Goal: Task Accomplishment & Management: Use online tool/utility

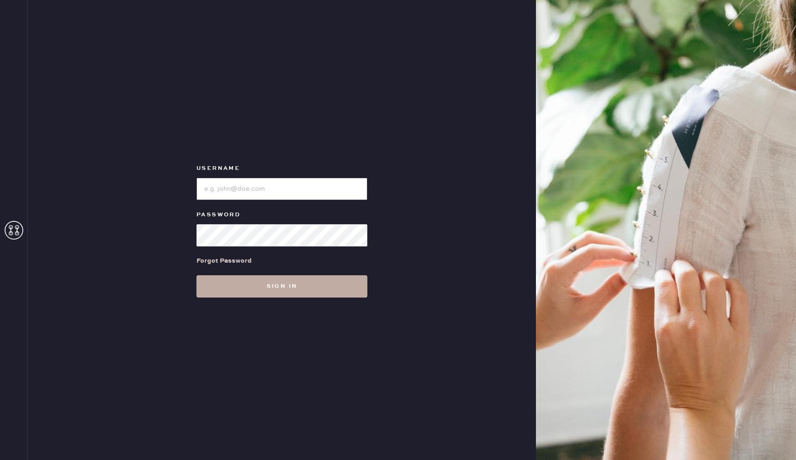
type input "reformationgeorgetown"
click at [308, 287] on button "Sign in" at bounding box center [281, 286] width 171 height 22
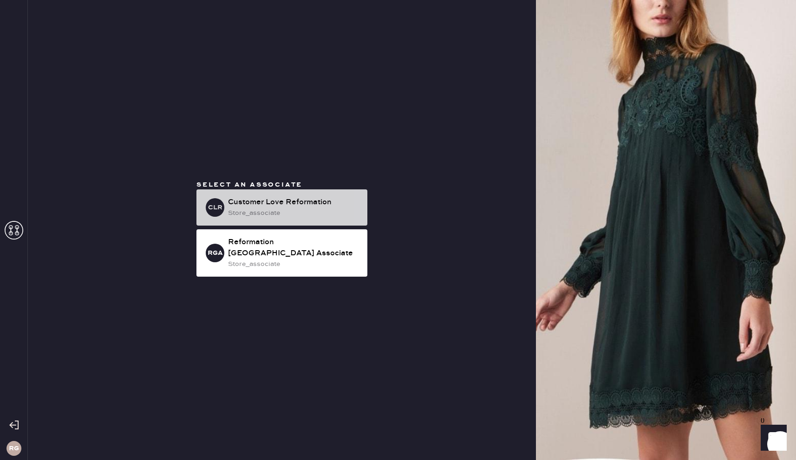
click at [288, 214] on div "store_associate" at bounding box center [294, 213] width 132 height 10
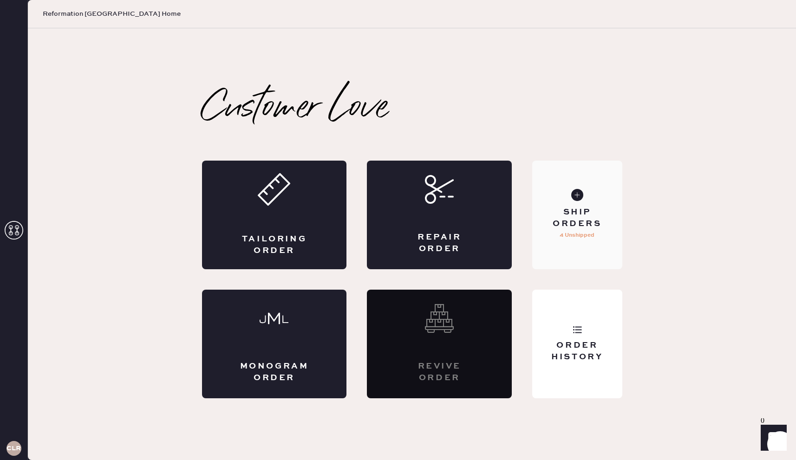
click at [610, 228] on div "Ship Orders" at bounding box center [577, 218] width 75 height 23
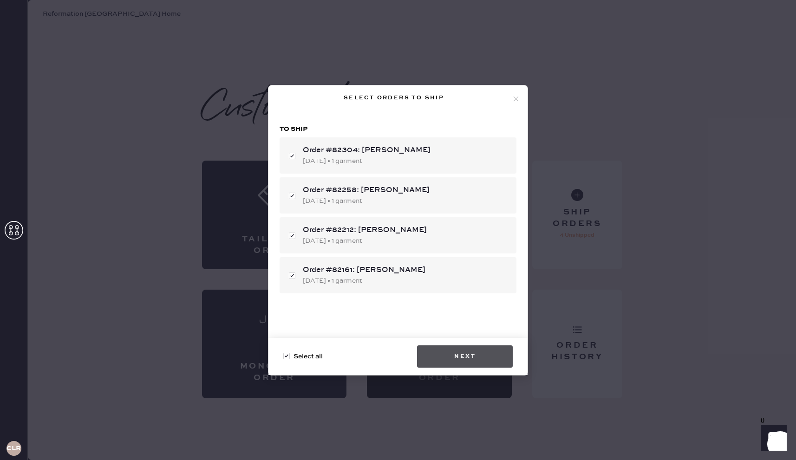
click at [451, 352] on button "Next" at bounding box center [465, 357] width 96 height 22
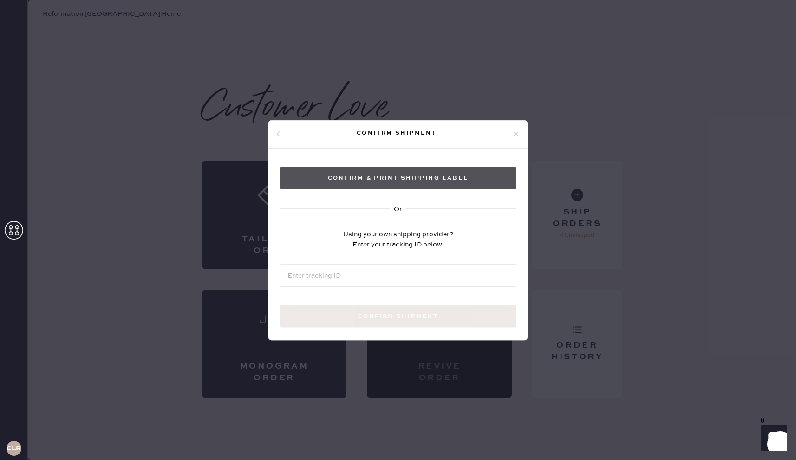
click at [454, 183] on button "Confirm & Print shipping label" at bounding box center [398, 178] width 237 height 22
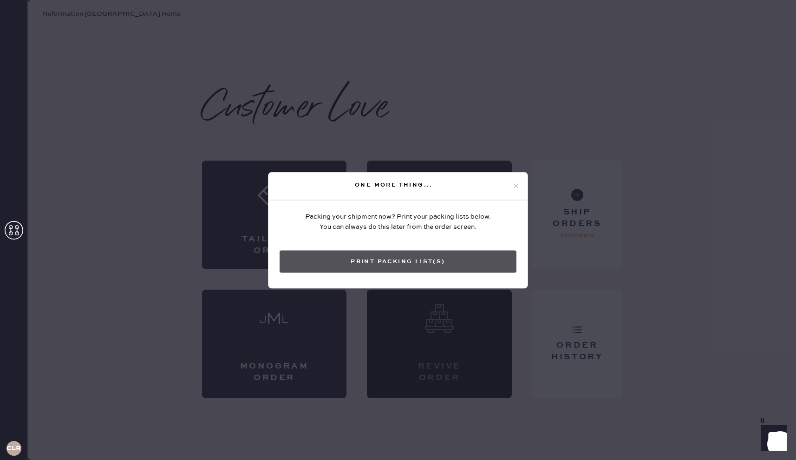
click at [445, 261] on button "Print Packing List(s)" at bounding box center [398, 261] width 237 height 22
